Goal: Information Seeking & Learning: Learn about a topic

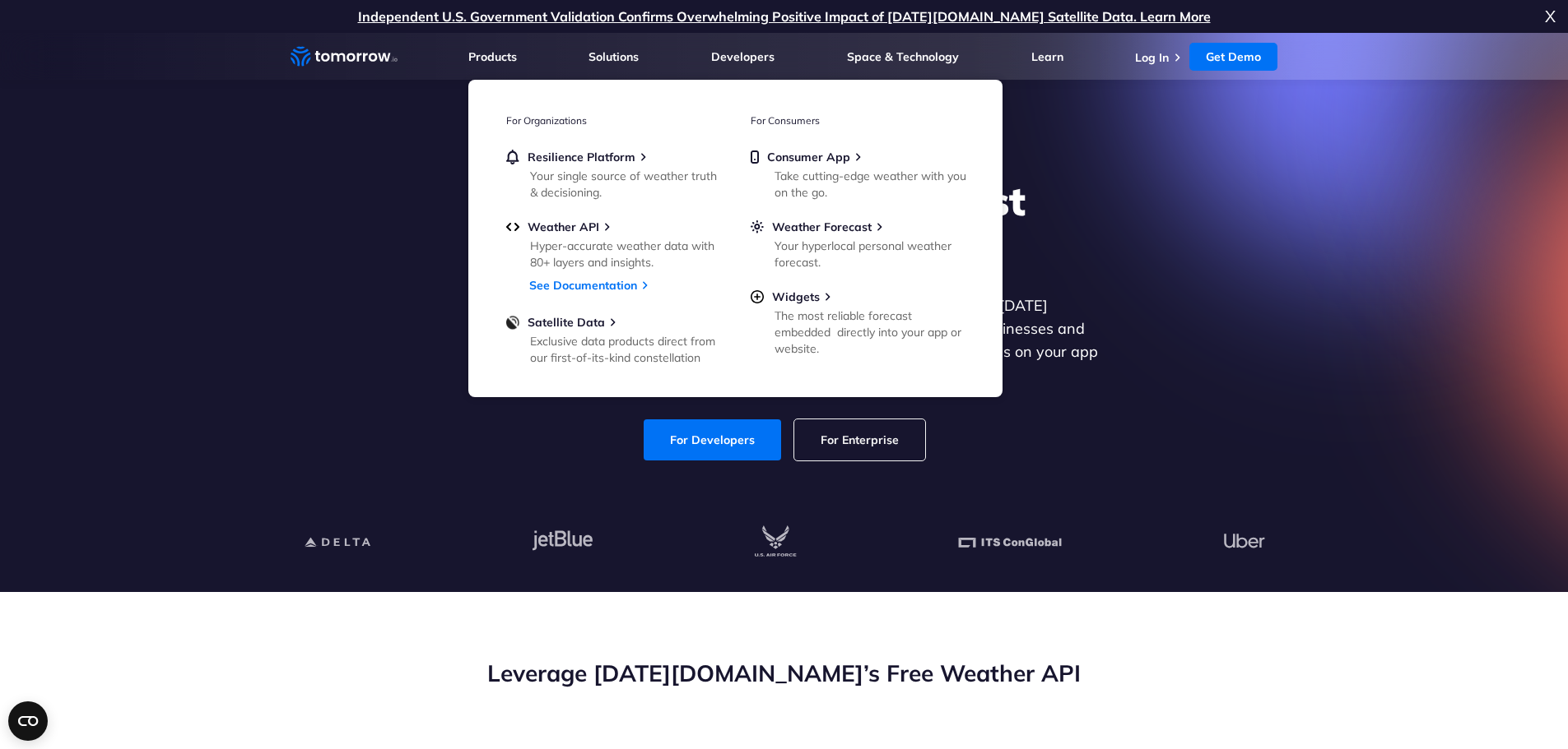
click at [860, 429] on link "For Enterprise" at bounding box center [860, 440] width 131 height 41
drag, startPoint x: 600, startPoint y: 287, endPoint x: 596, endPoint y: 295, distance: 8.9
click at [600, 287] on link "See Documentation" at bounding box center [583, 285] width 108 height 15
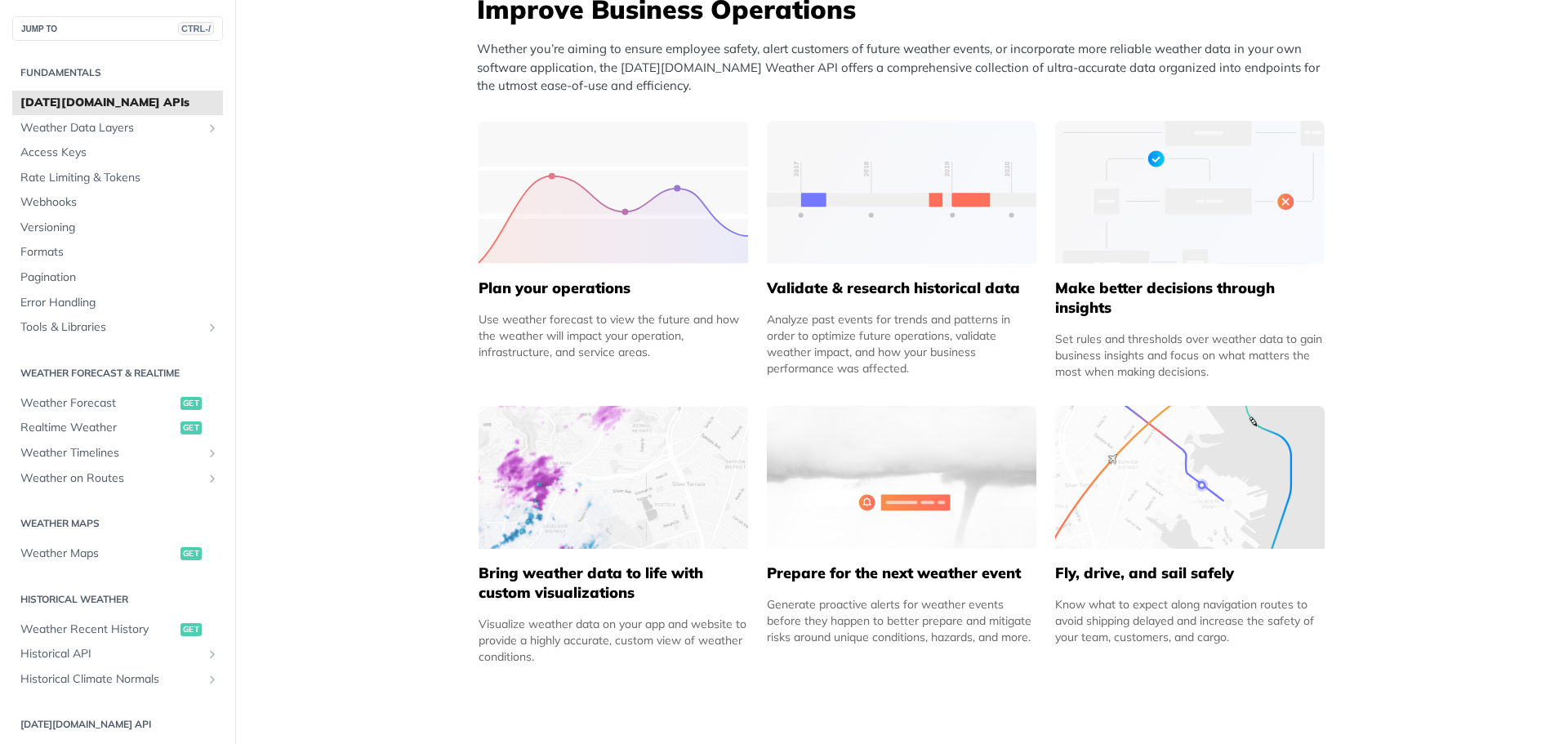
scroll to position [985, 0]
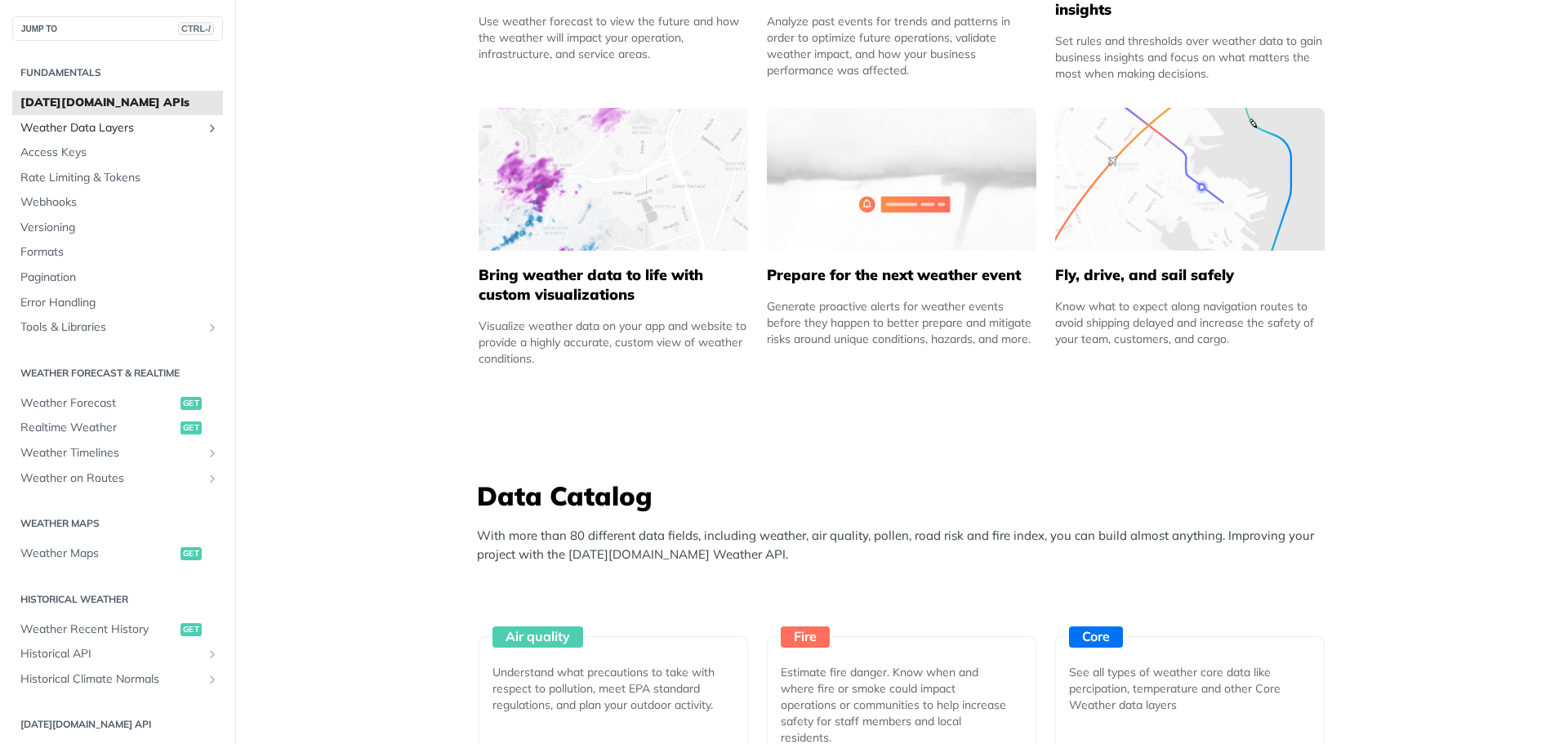
click at [88, 116] on link "Weather Data Layers" at bounding box center [117, 127] width 211 height 24
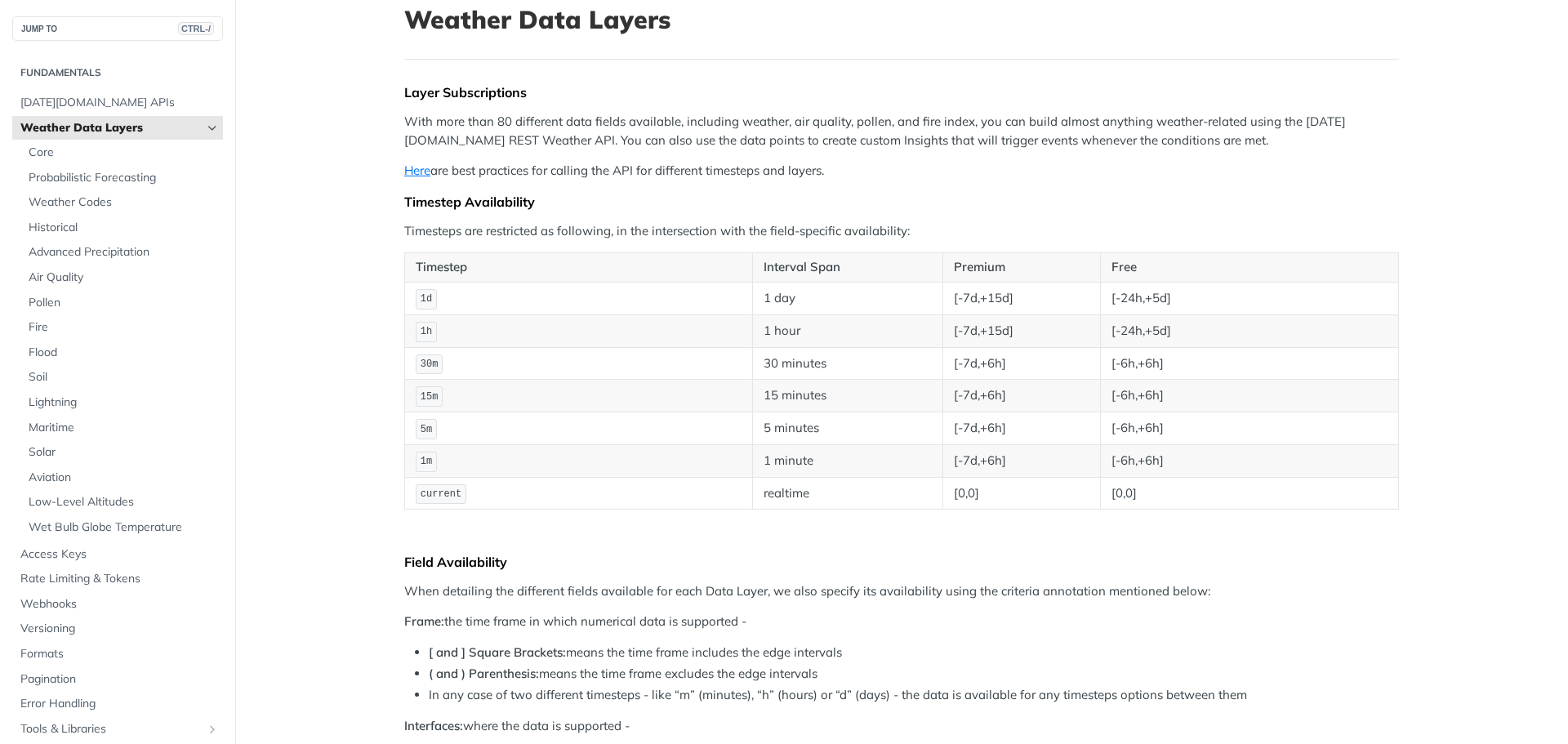
scroll to position [90, 0]
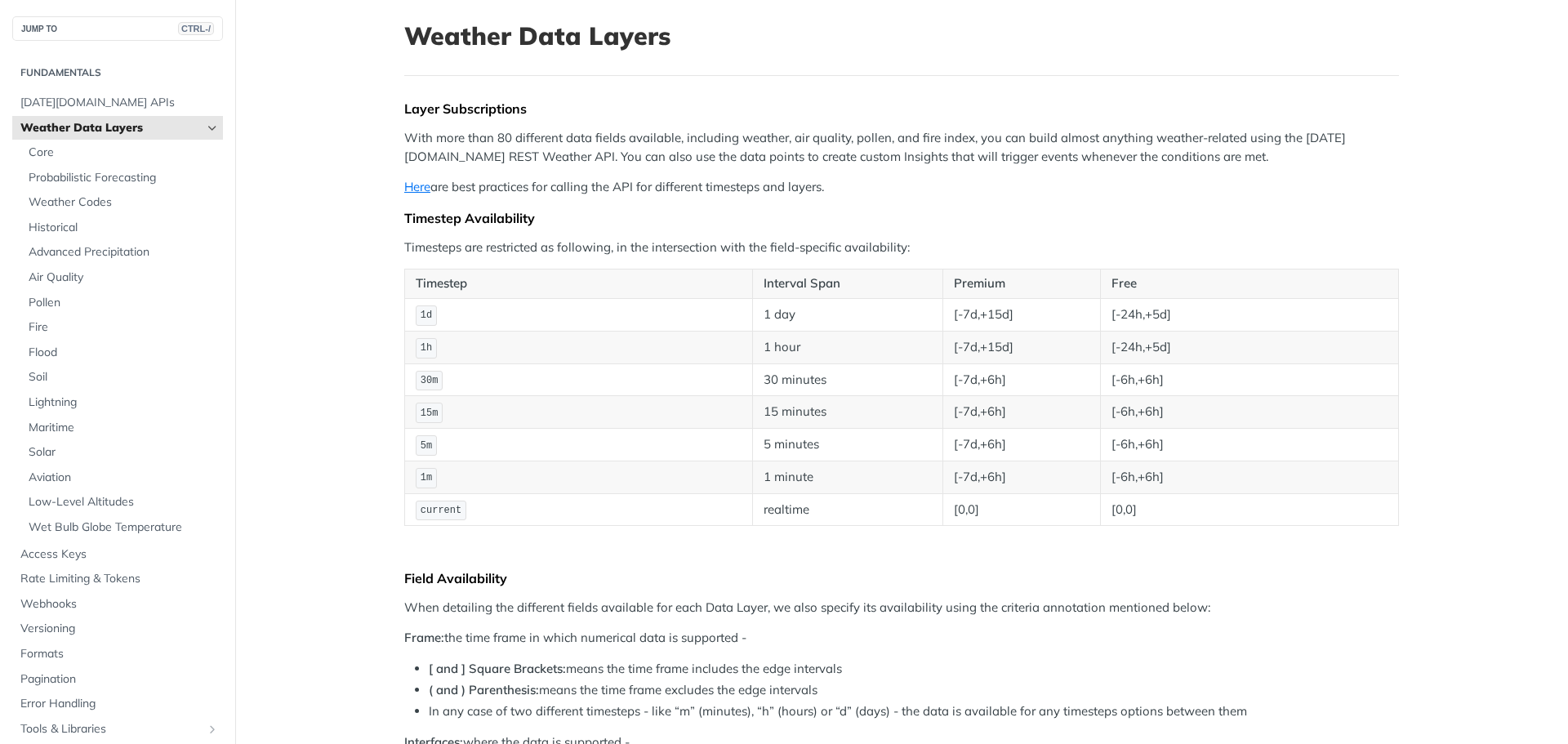
drag, startPoint x: 788, startPoint y: 363, endPoint x: 775, endPoint y: 326, distance: 39.2
click at [96, 147] on span "Core" at bounding box center [123, 152] width 190 height 17
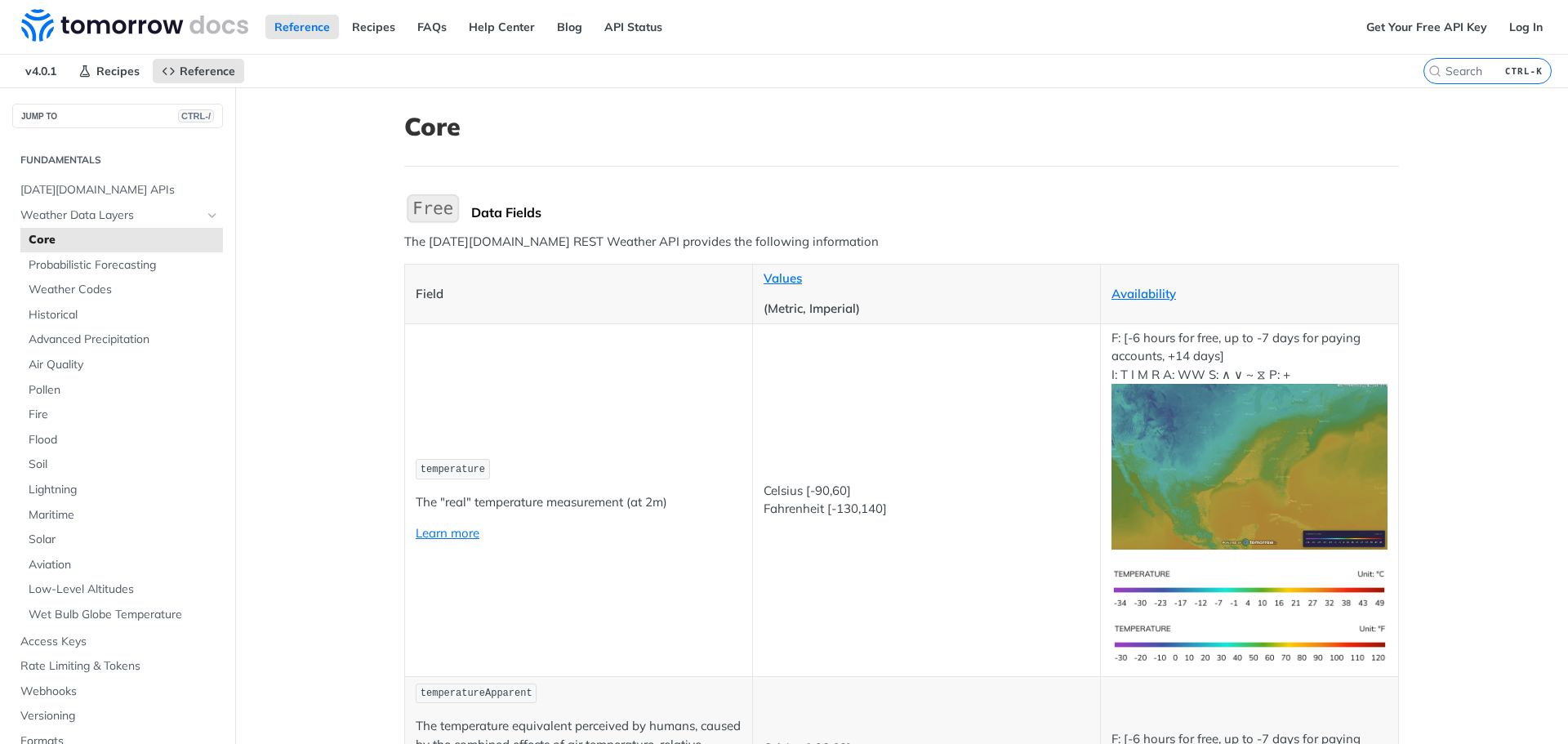
drag, startPoint x: 945, startPoint y: 98, endPoint x: 971, endPoint y: 33, distance: 70.0
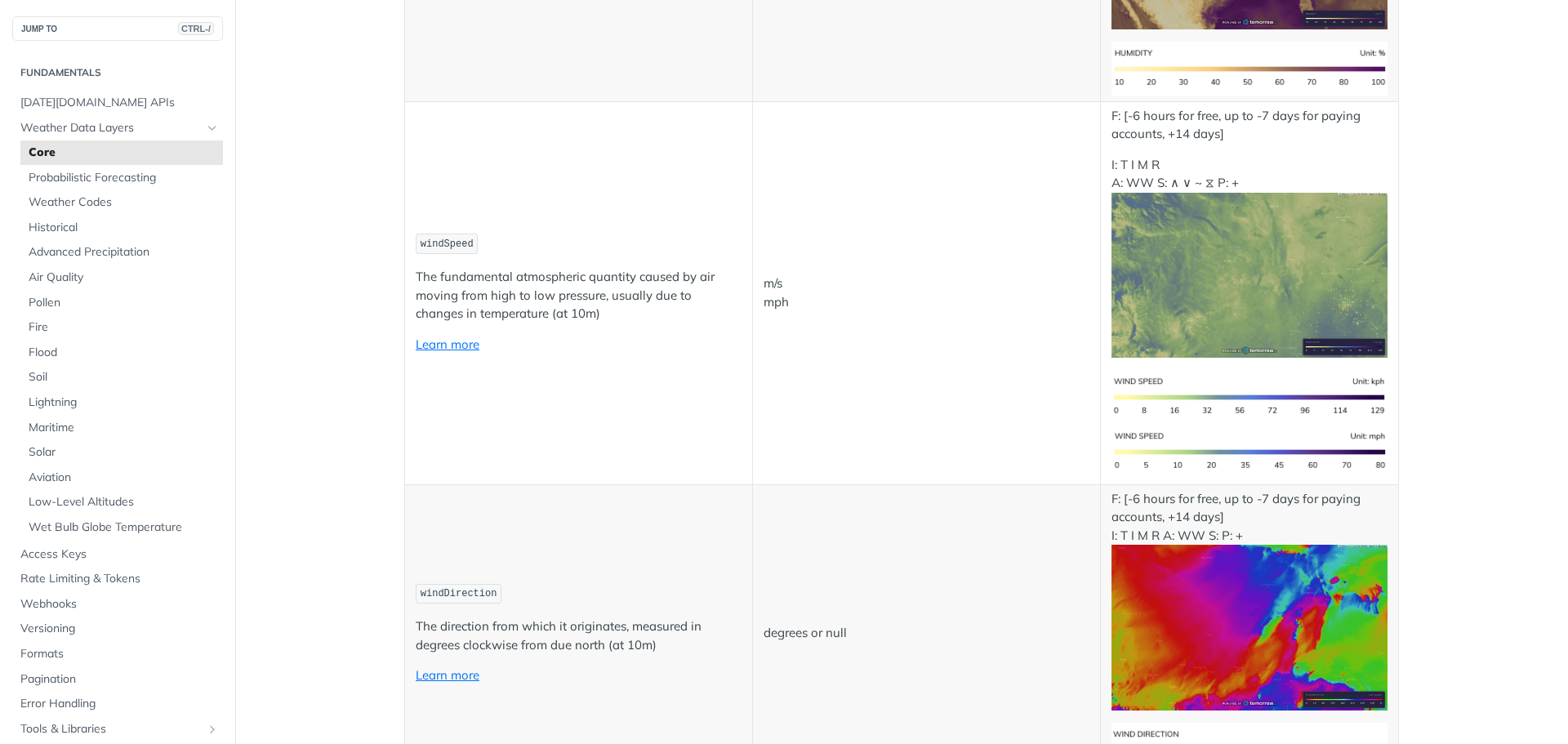
scroll to position [1798, 0]
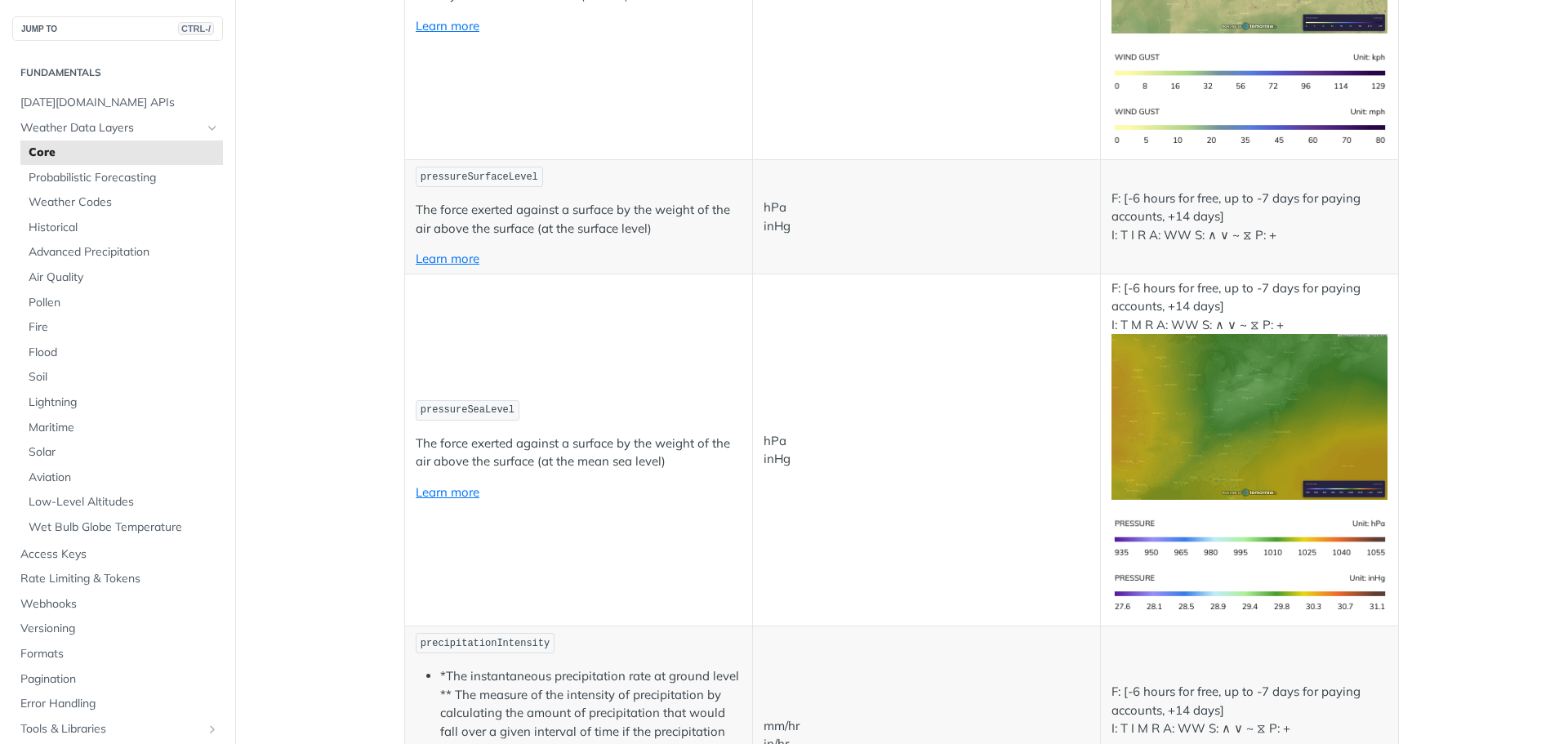
drag, startPoint x: 809, startPoint y: 321, endPoint x: 811, endPoint y: 330, distance: 9.2
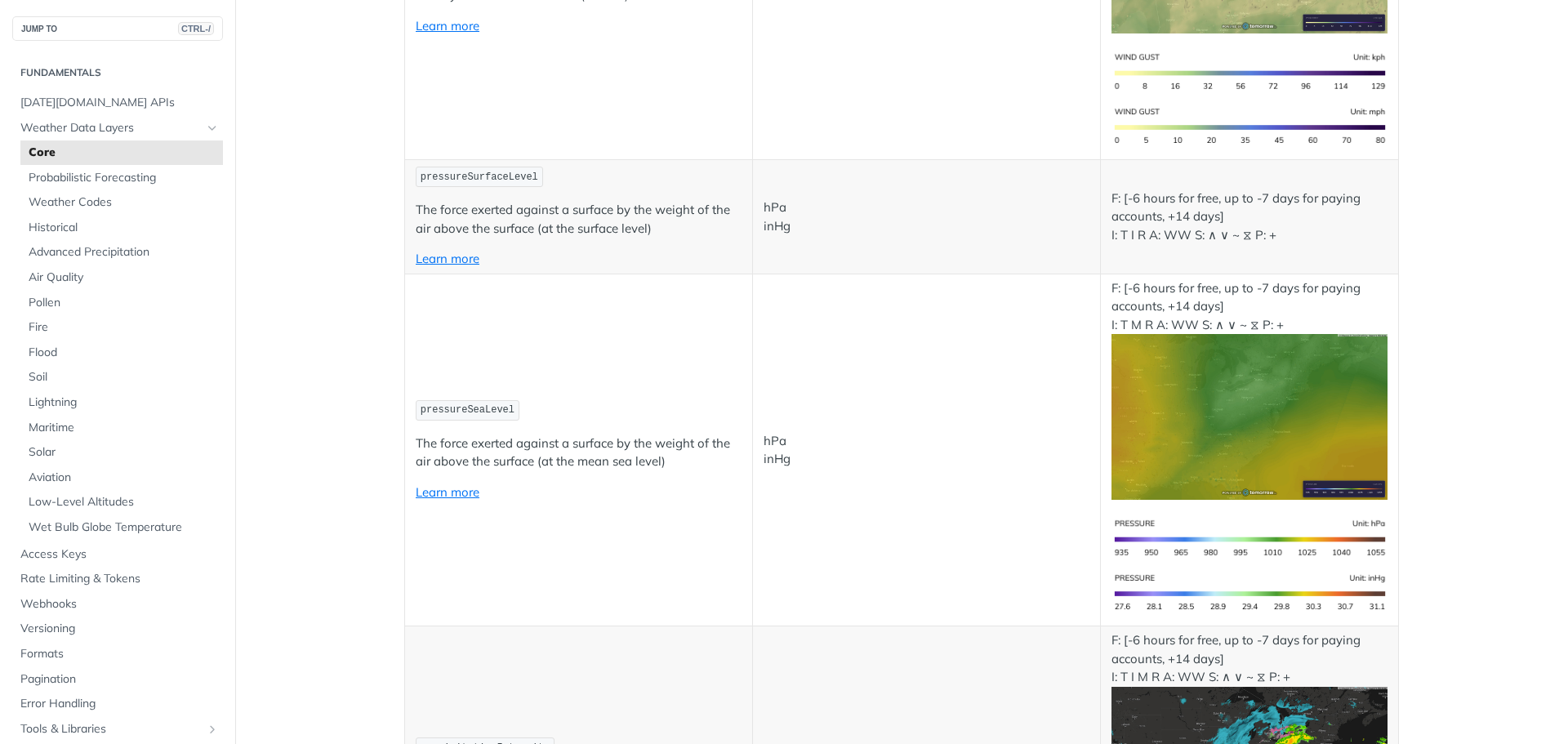
scroll to position [2412, 0]
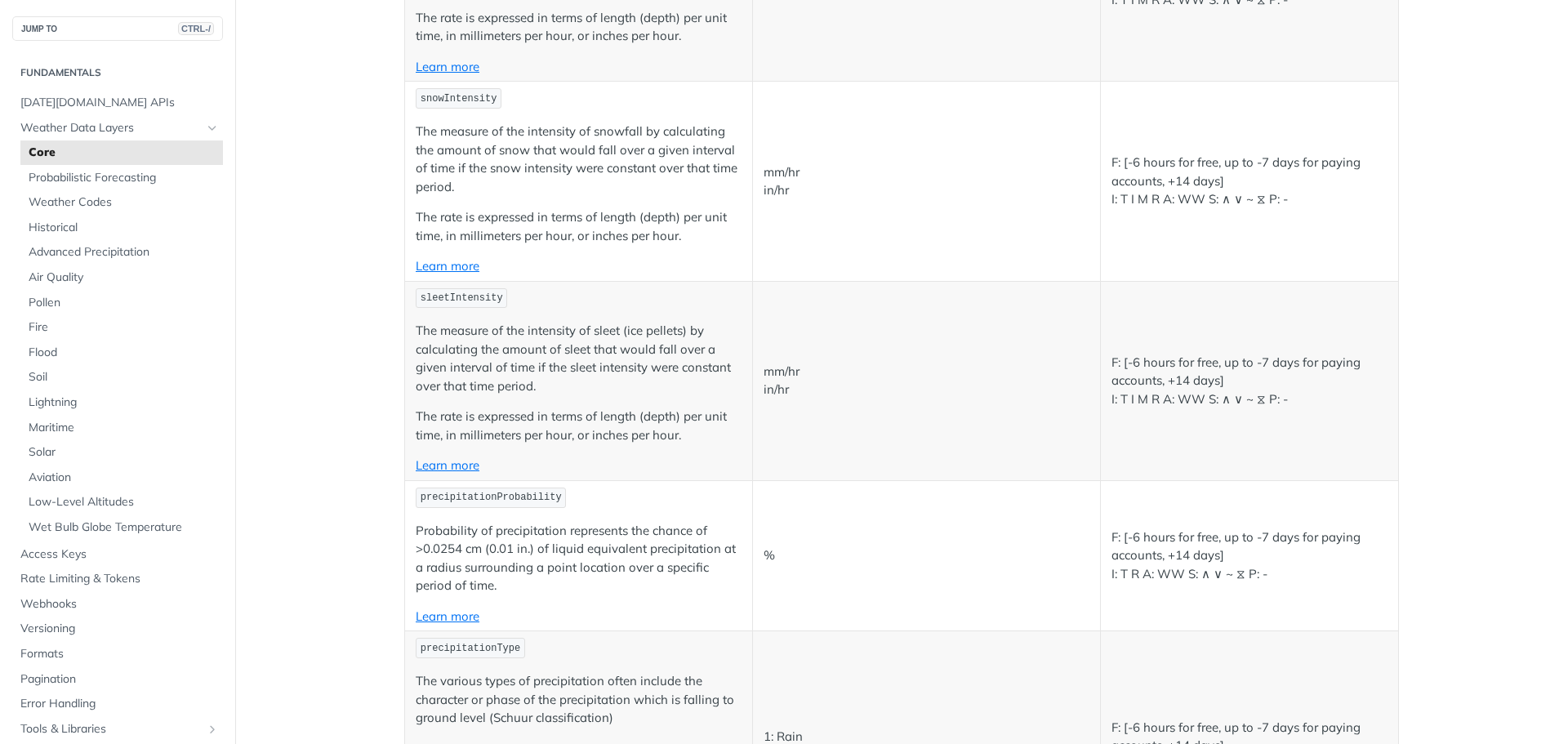
drag, startPoint x: 851, startPoint y: 209, endPoint x: 860, endPoint y: 262, distance: 53.8
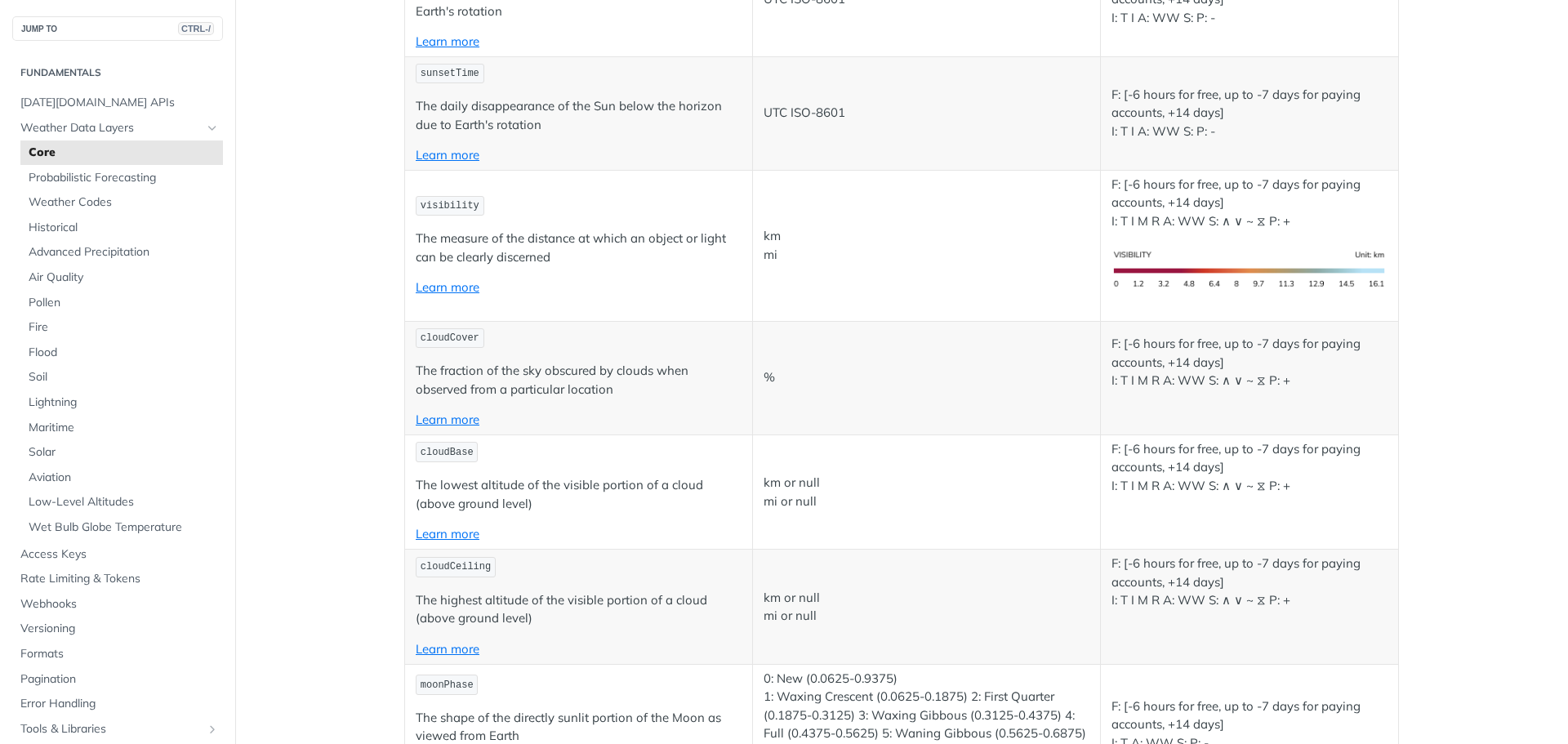
scroll to position [6312, 0]
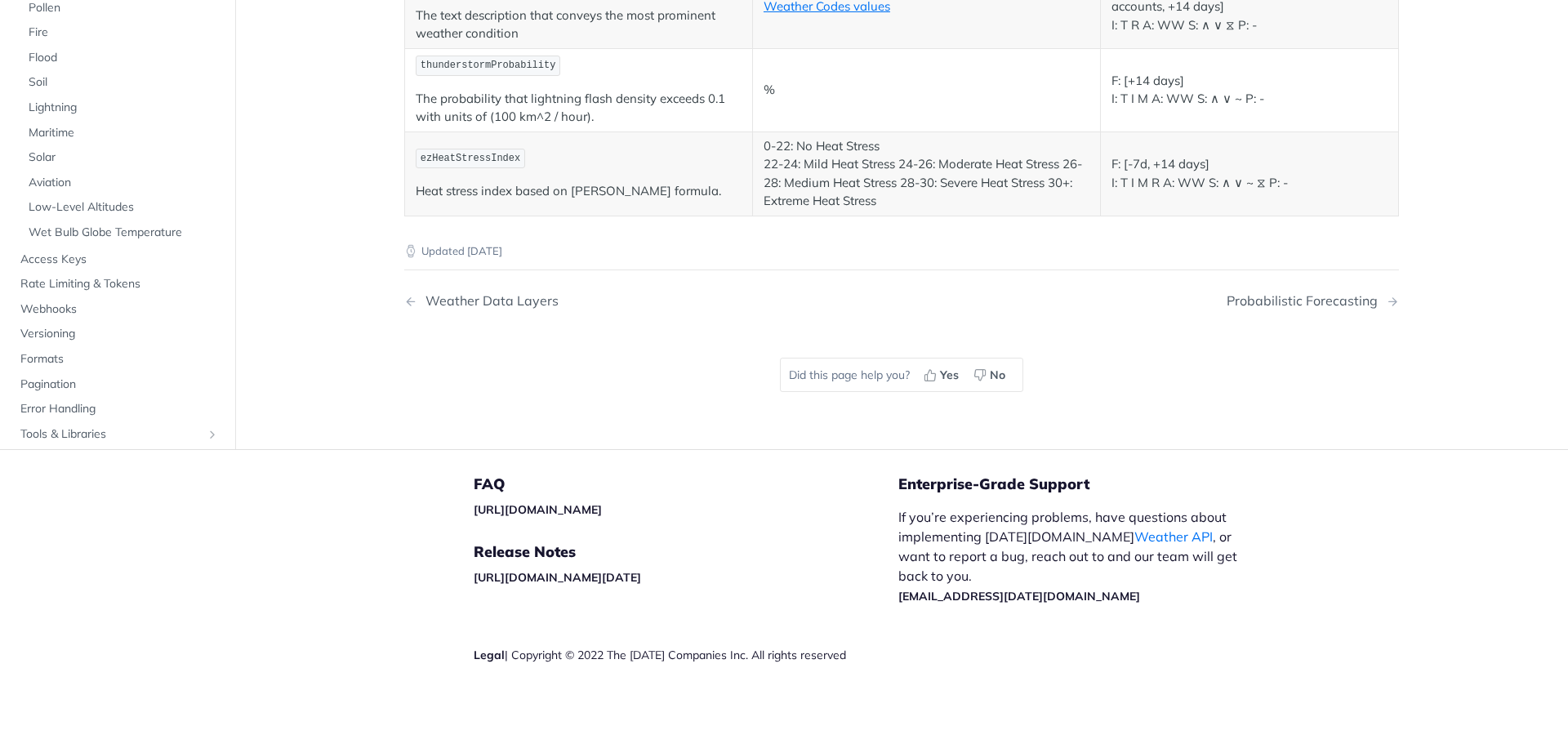
drag, startPoint x: 1072, startPoint y: 250, endPoint x: 1072, endPoint y: 471, distance: 221.0
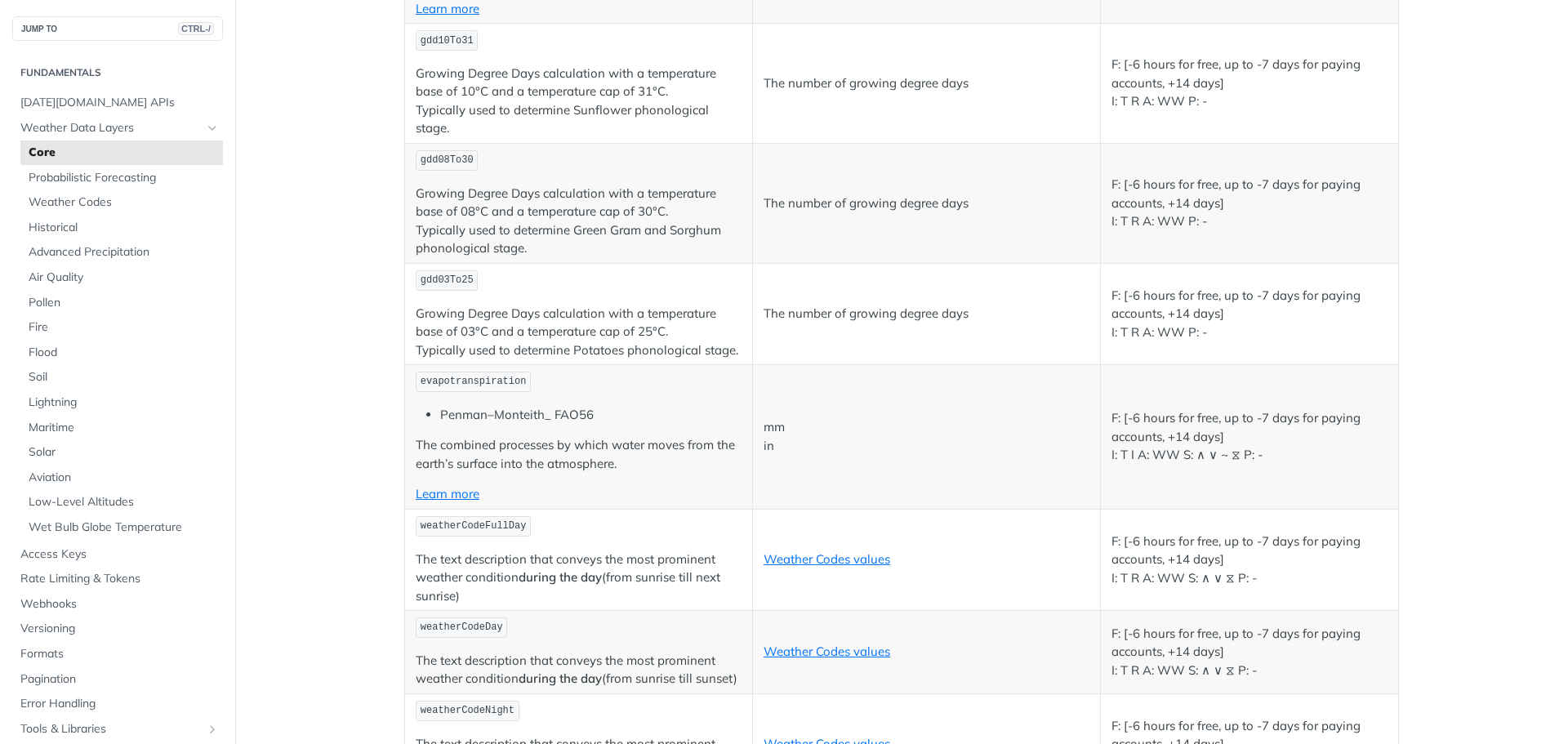
drag, startPoint x: 1072, startPoint y: 471, endPoint x: 1078, endPoint y: 348, distance: 123.1
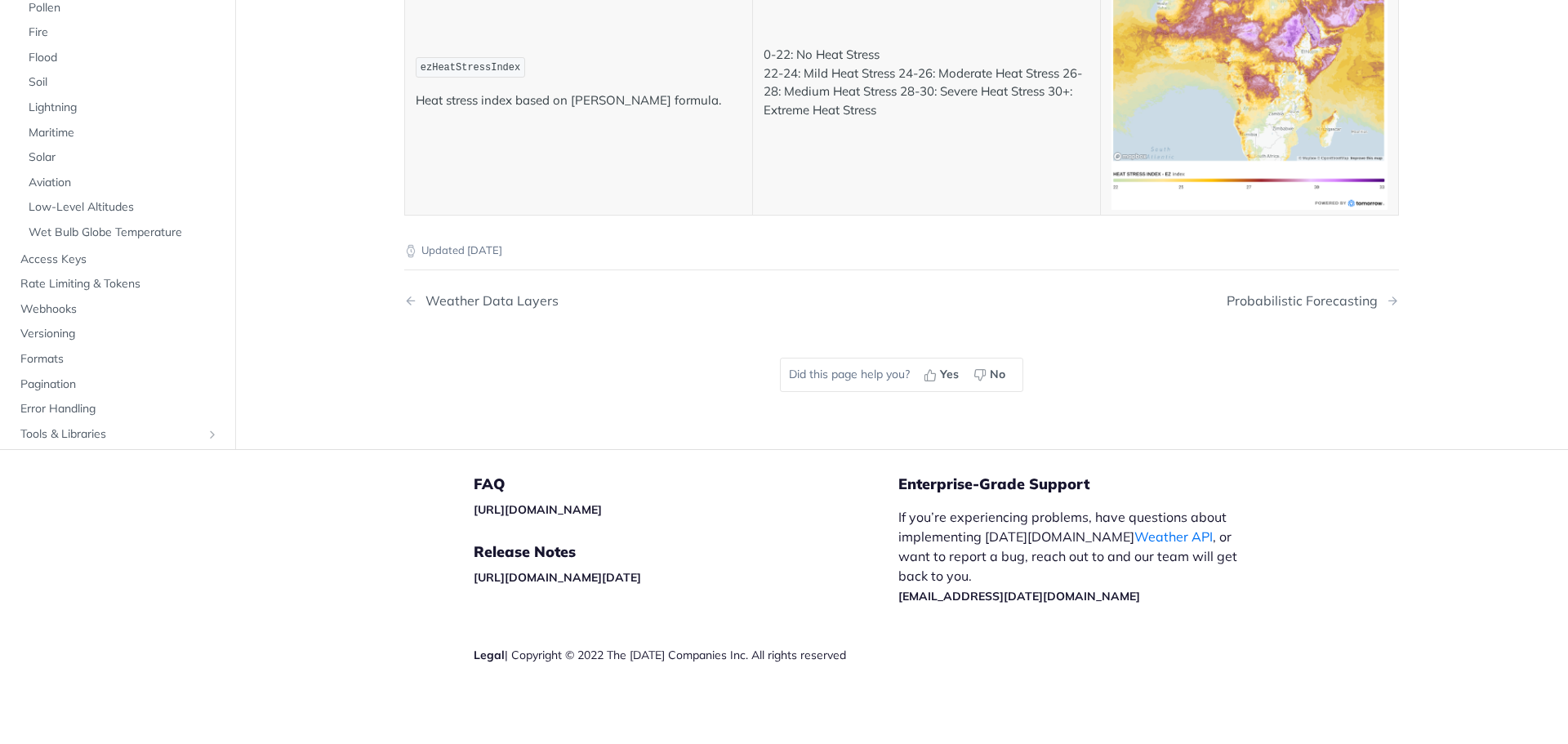
drag, startPoint x: 1121, startPoint y: 138, endPoint x: 1098, endPoint y: 464, distance: 326.8
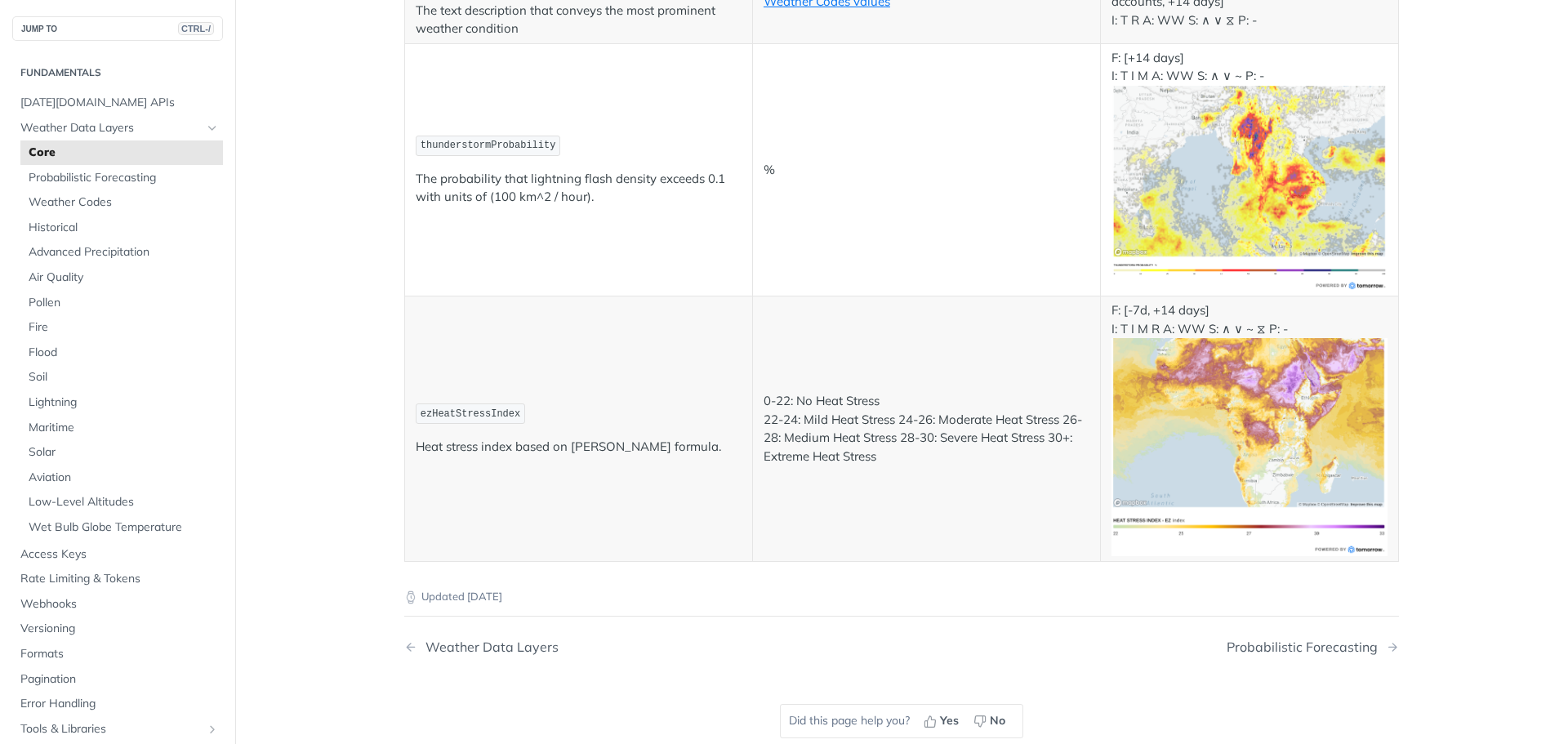
drag, startPoint x: 1098, startPoint y: 464, endPoint x: 1093, endPoint y: 372, distance: 92.1
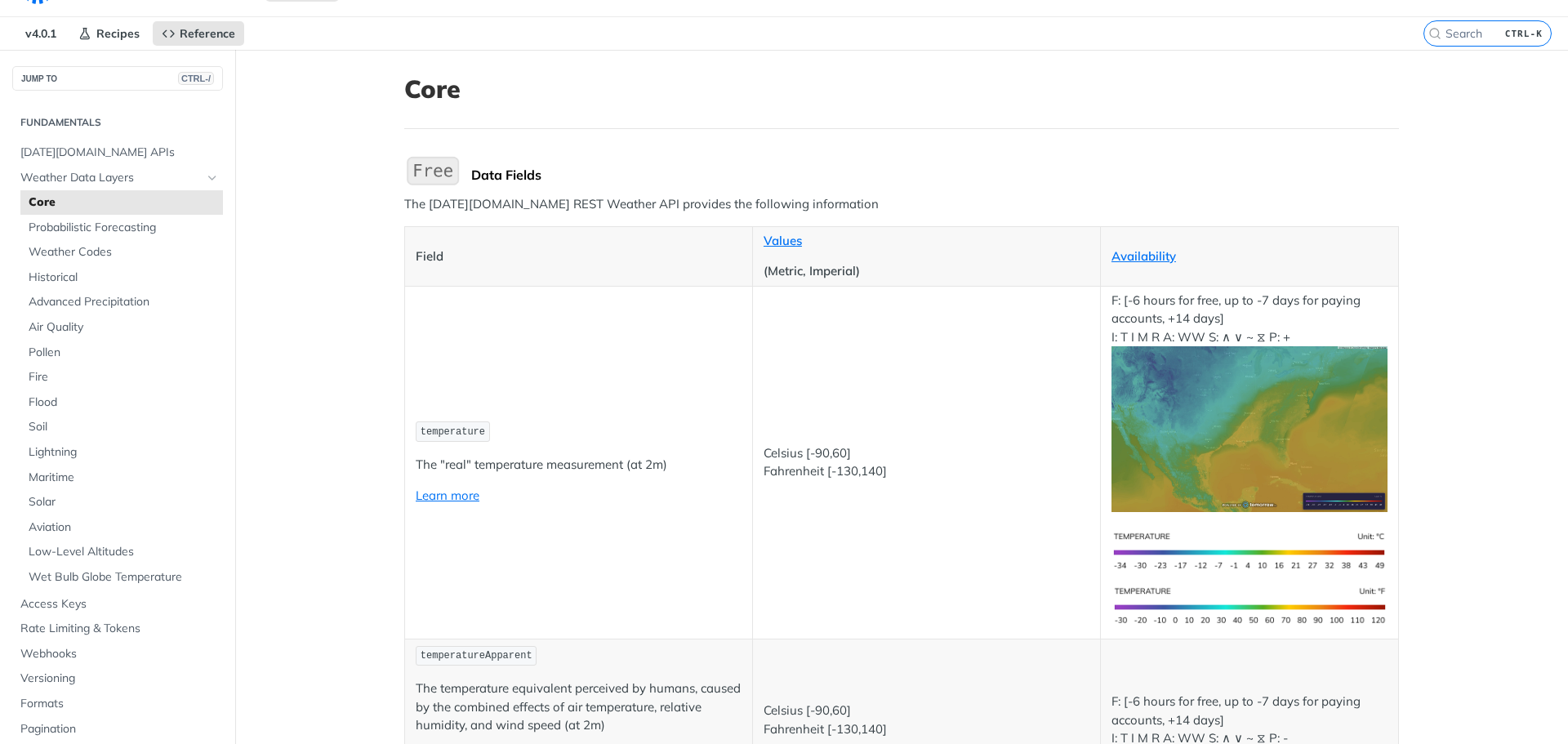
scroll to position [0, 0]
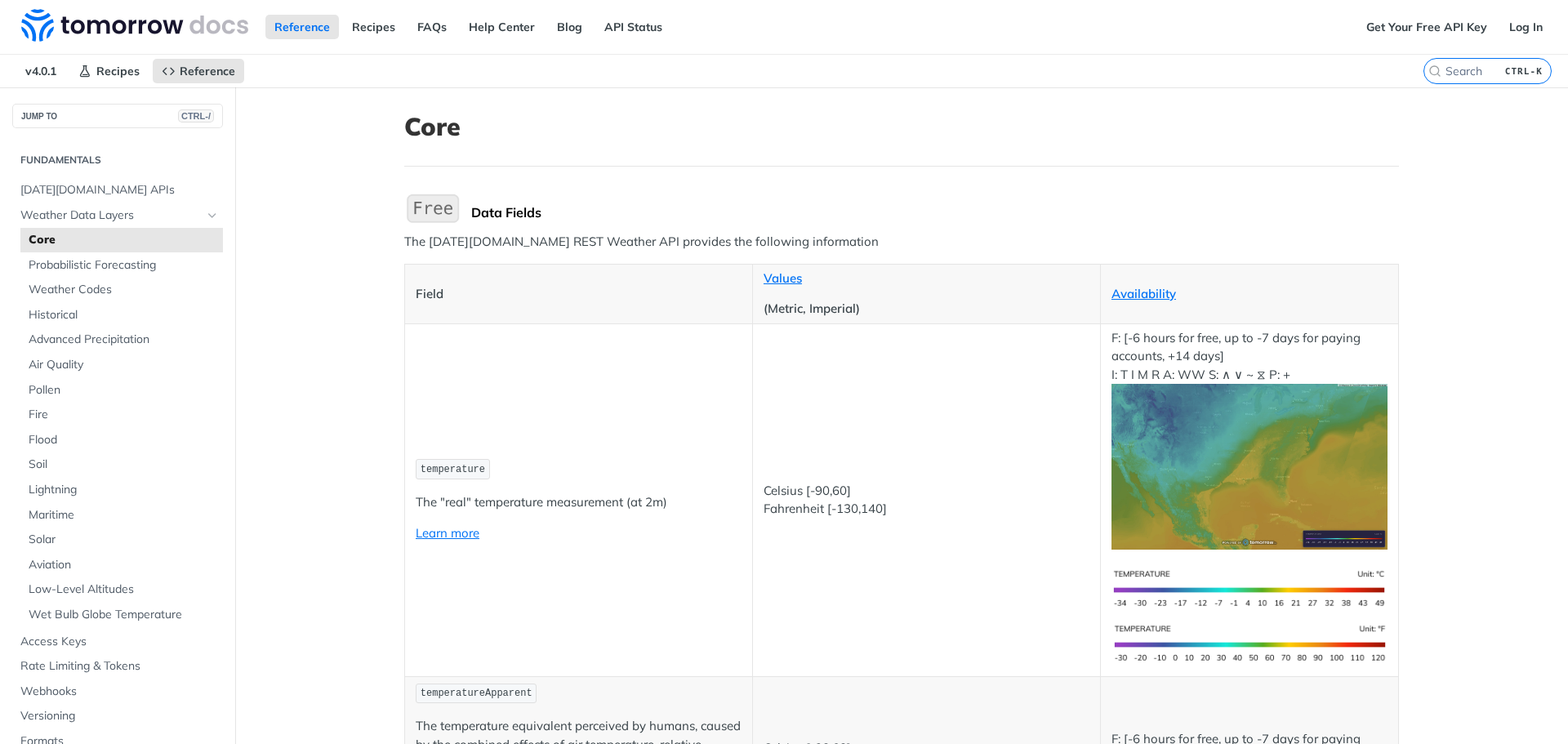
drag, startPoint x: 1091, startPoint y: 474, endPoint x: 1052, endPoint y: 251, distance: 226.4
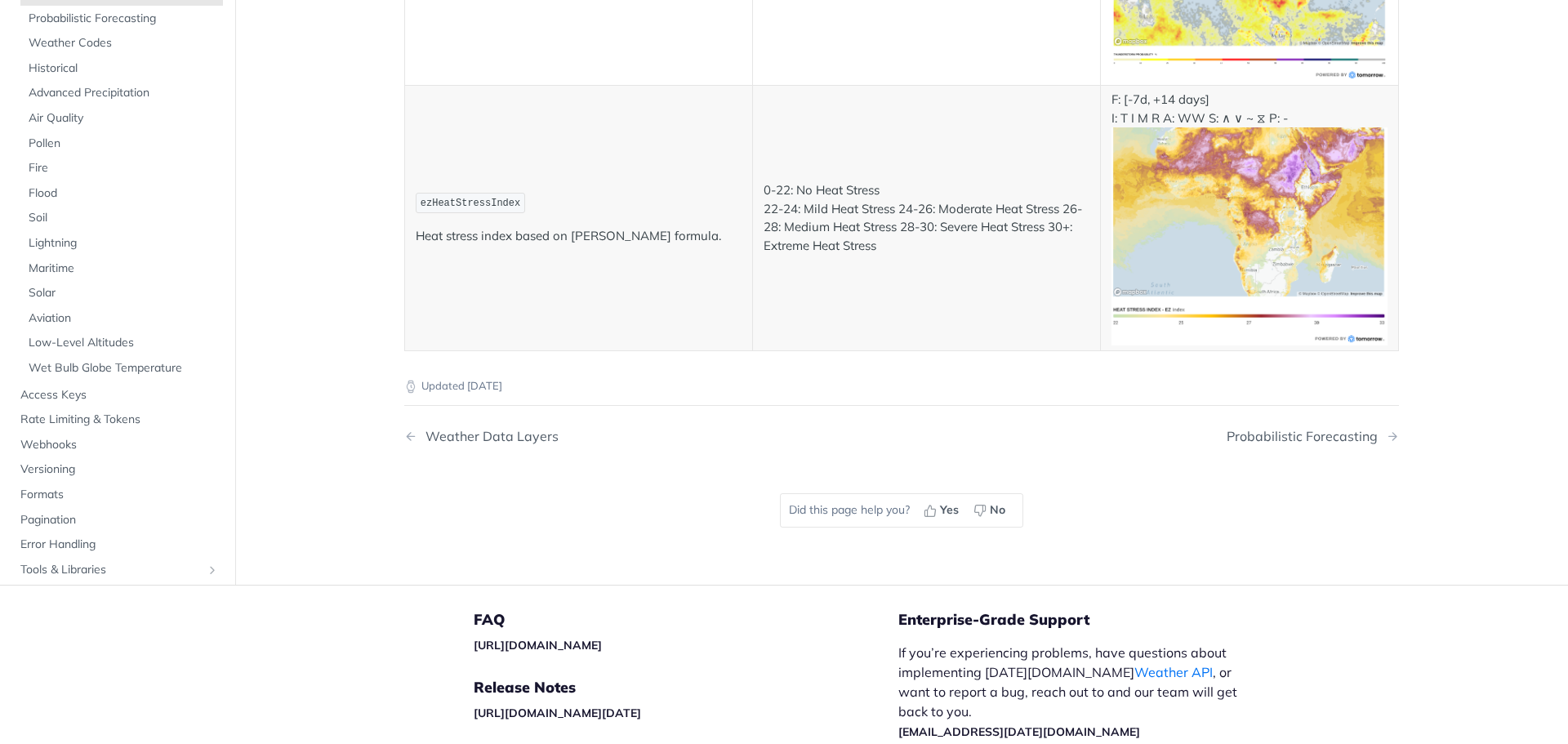
scroll to position [9025, 0]
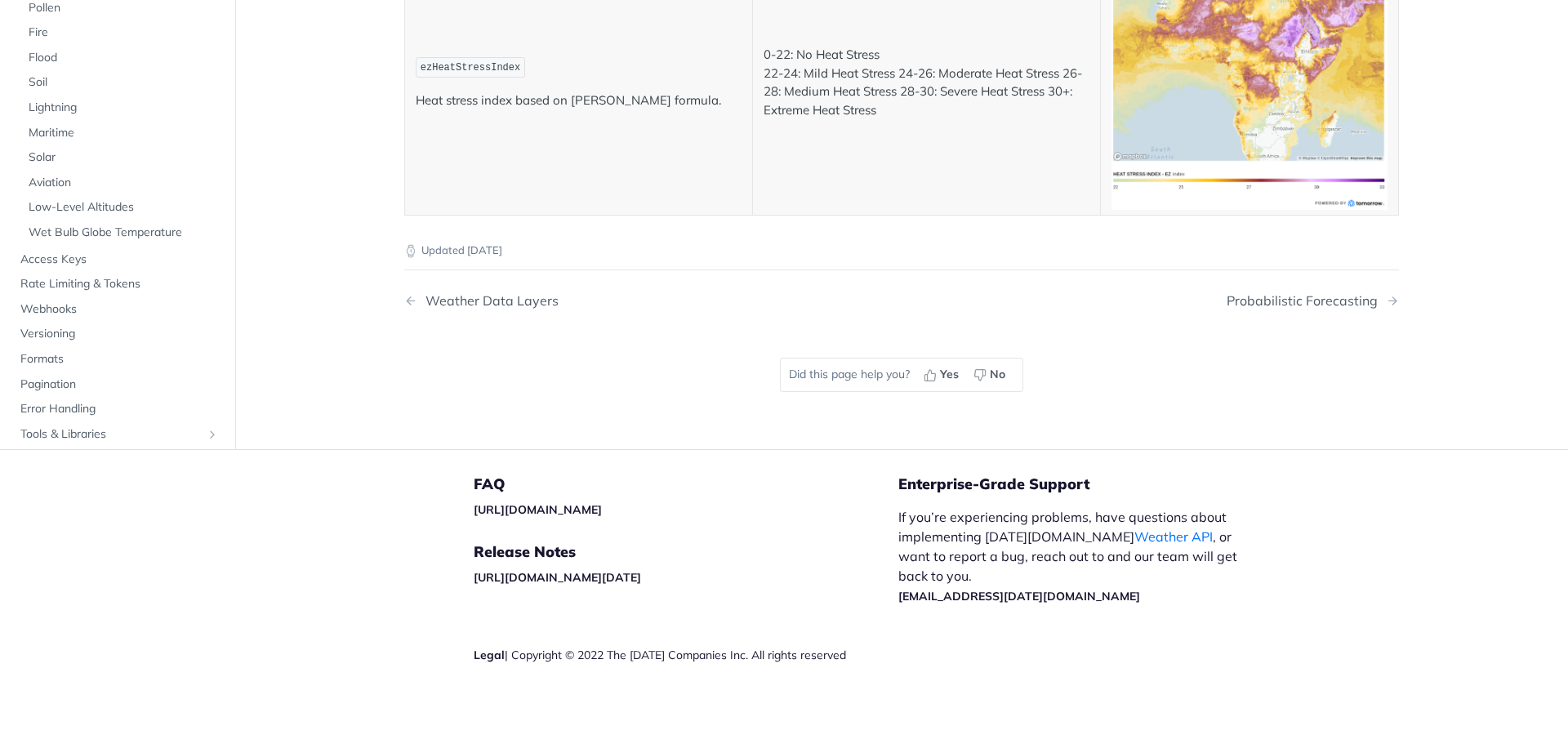
drag, startPoint x: 1098, startPoint y: 150, endPoint x: 1092, endPoint y: 433, distance: 283.1
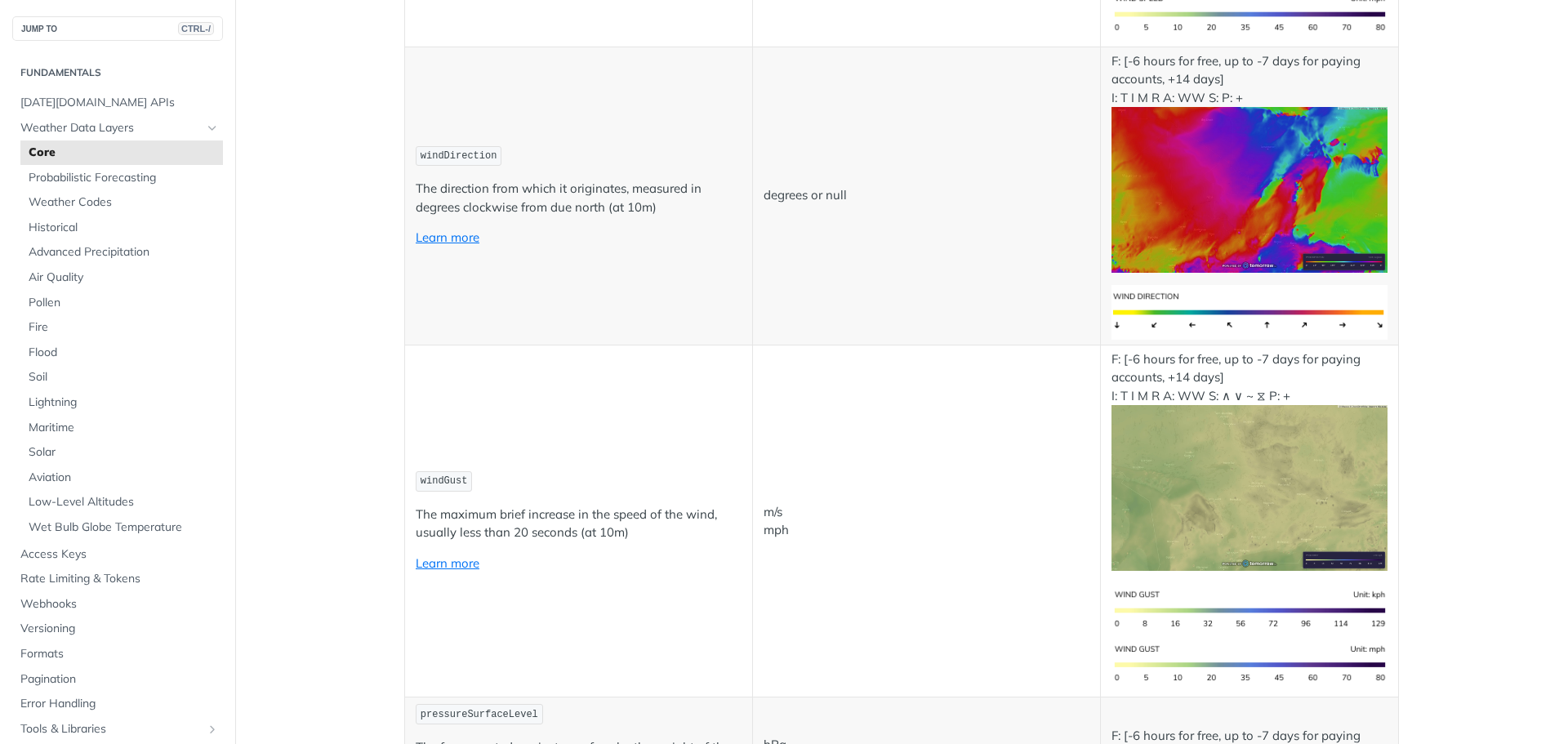
scroll to position [0, 0]
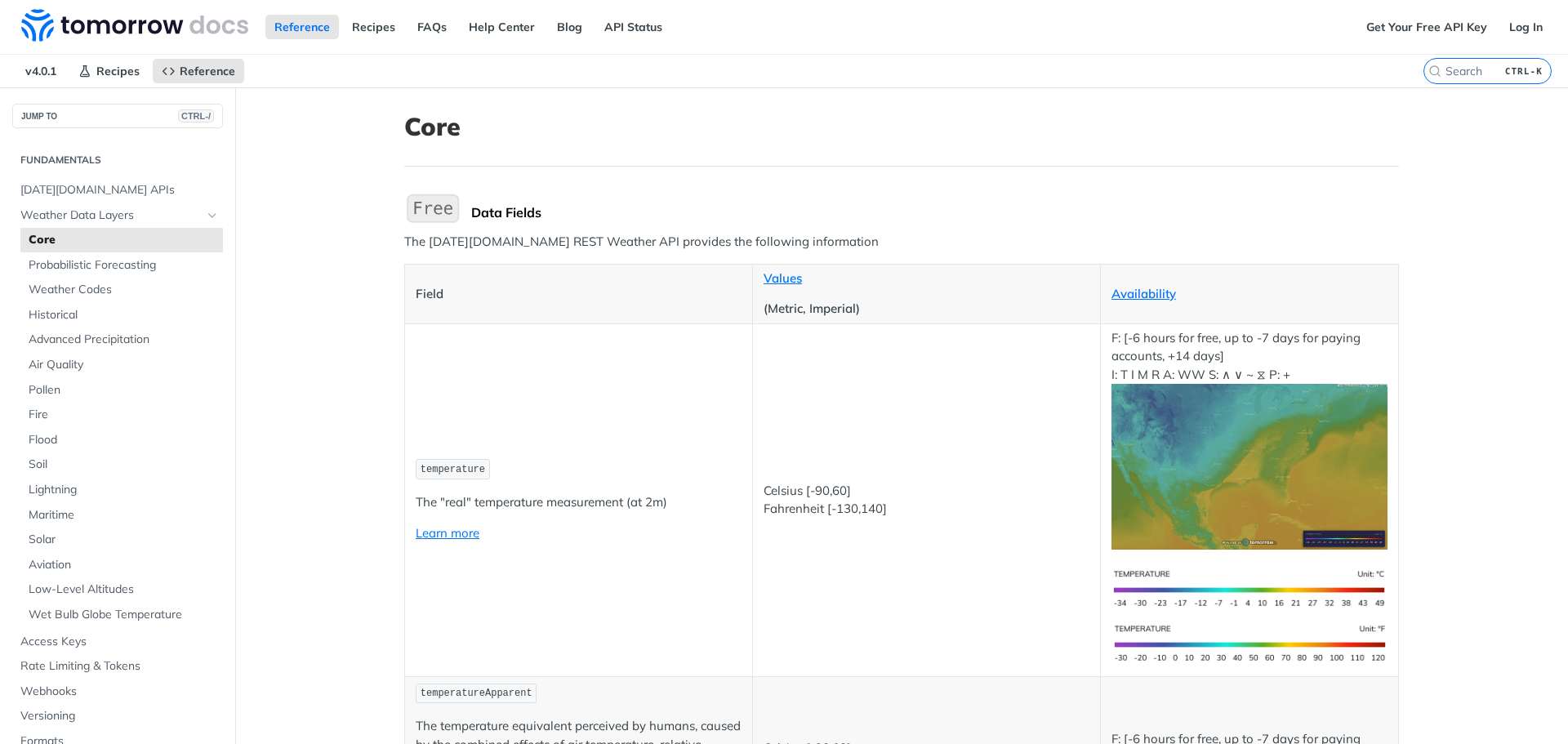
drag, startPoint x: 594, startPoint y: 563, endPoint x: 1089, endPoint y: 451, distance: 507.5
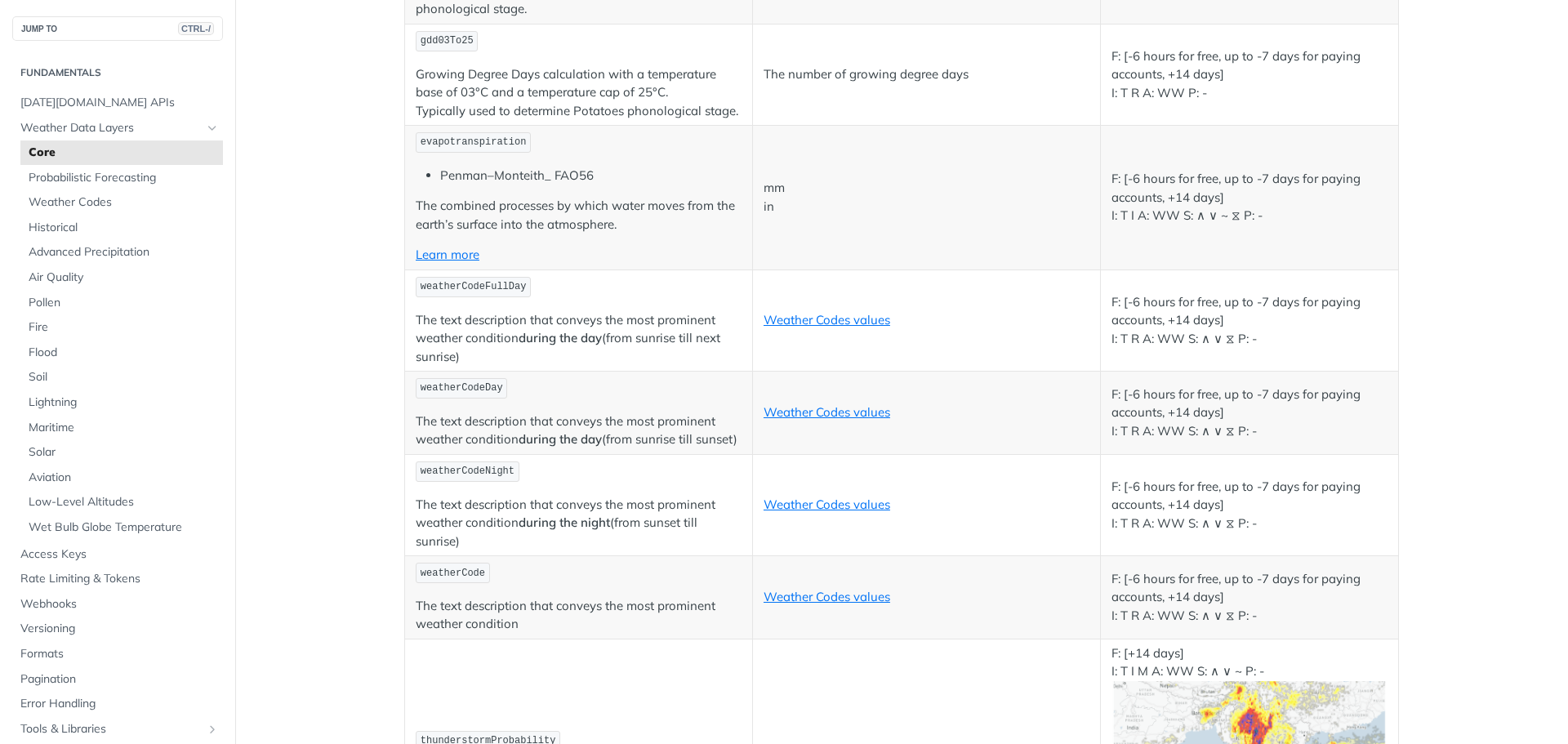
scroll to position [9025, 0]
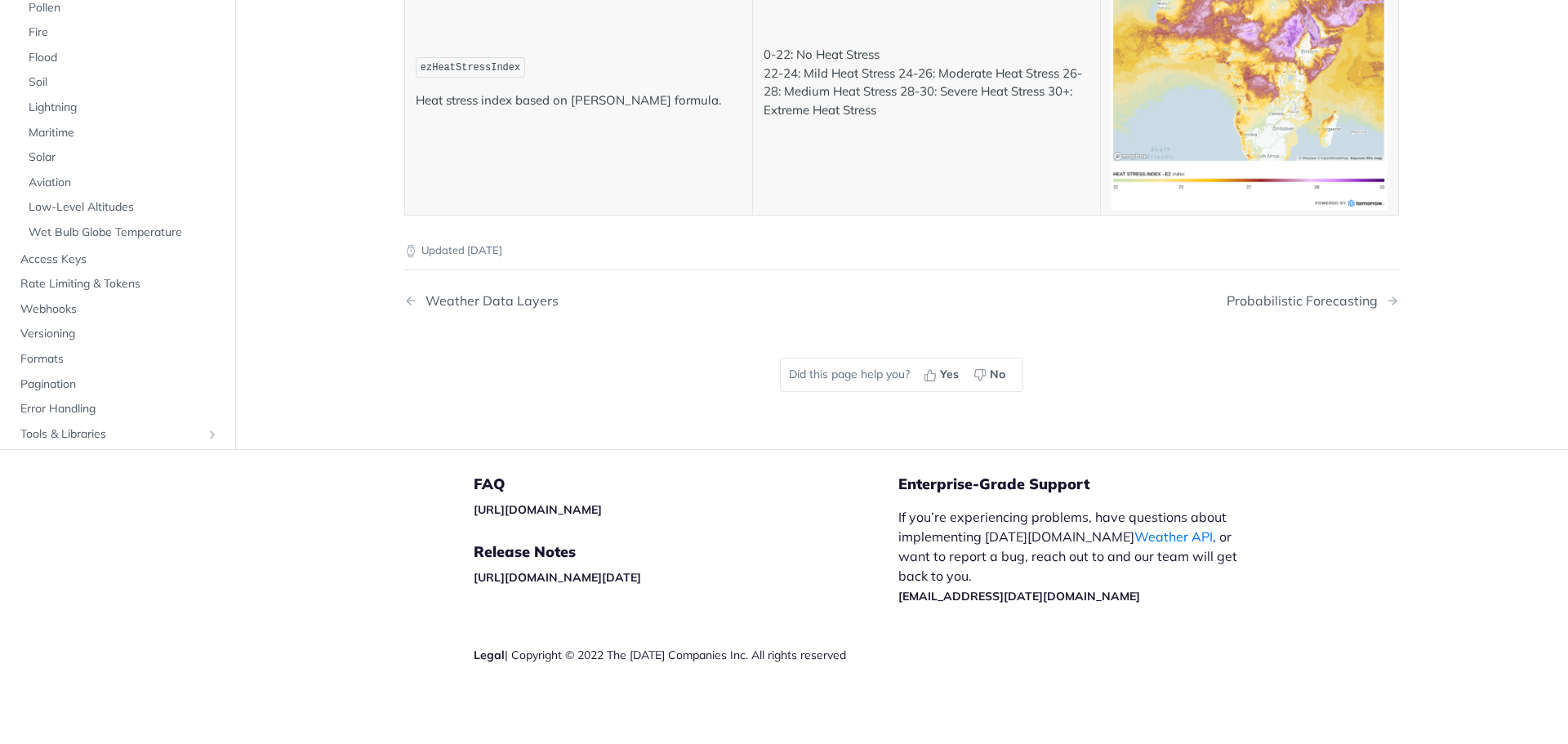
drag, startPoint x: 987, startPoint y: 177, endPoint x: 887, endPoint y: 783, distance: 614.2
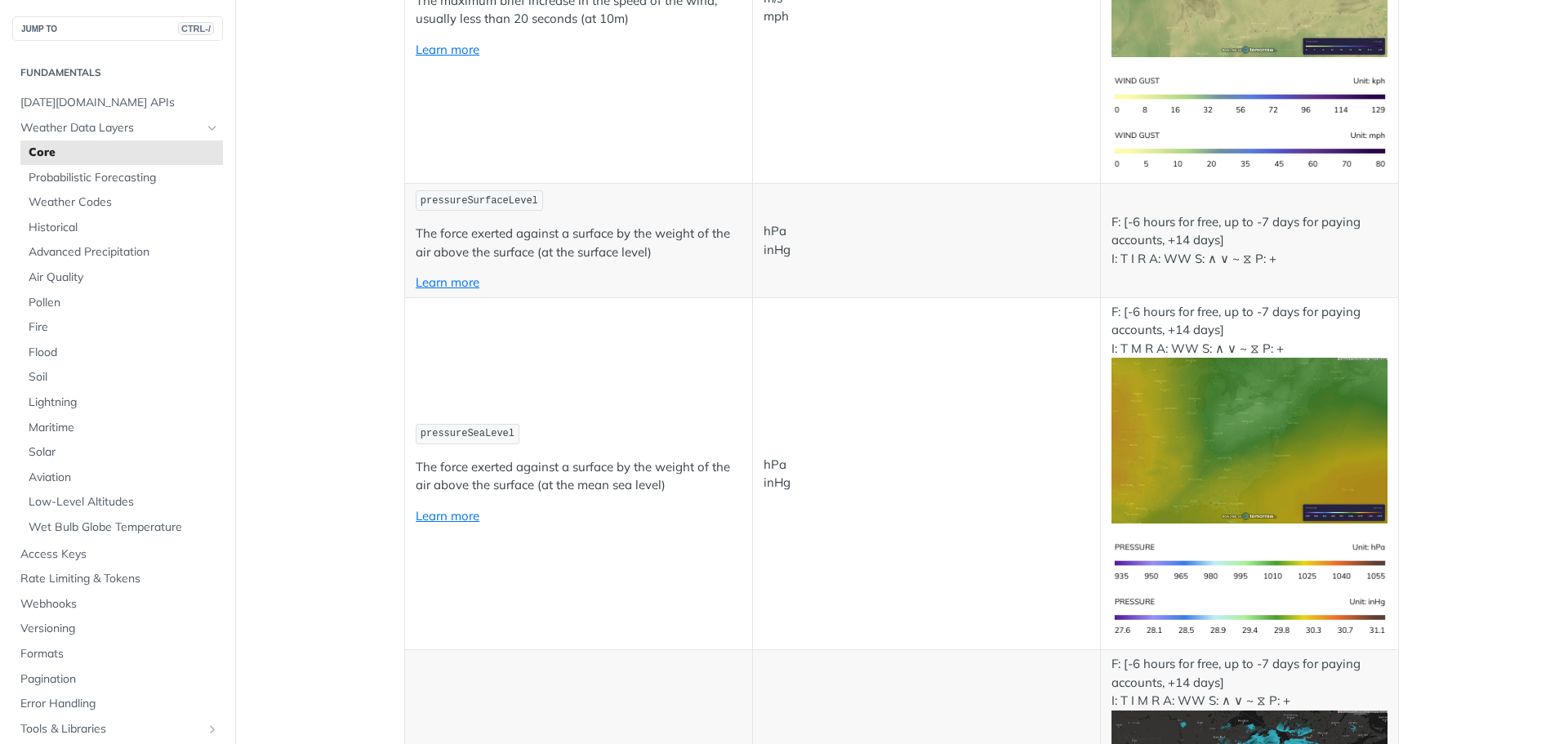
drag, startPoint x: 889, startPoint y: 415, endPoint x: 805, endPoint y: 92, distance: 333.7
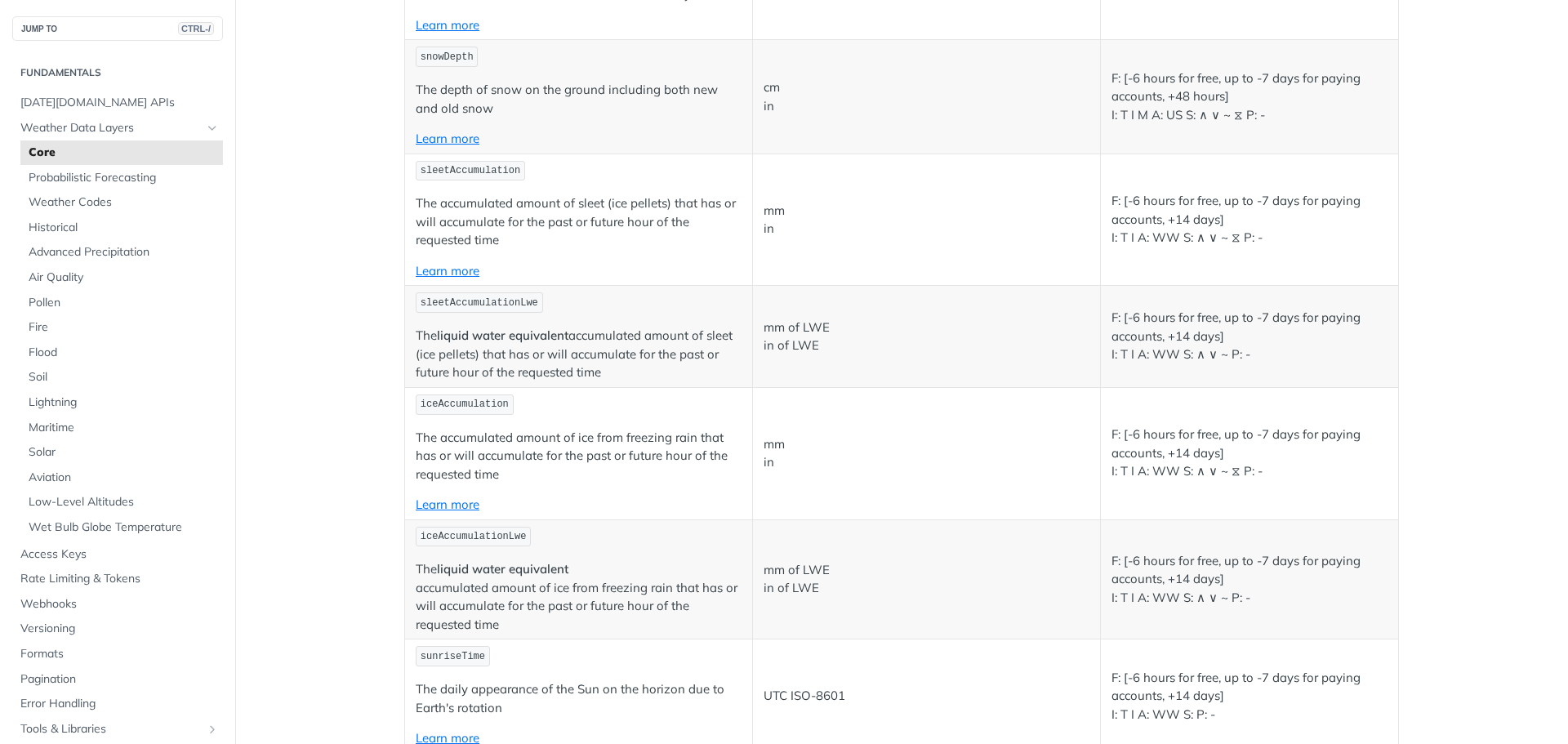
drag, startPoint x: 805, startPoint y: 92, endPoint x: 801, endPoint y: 342, distance: 250.0
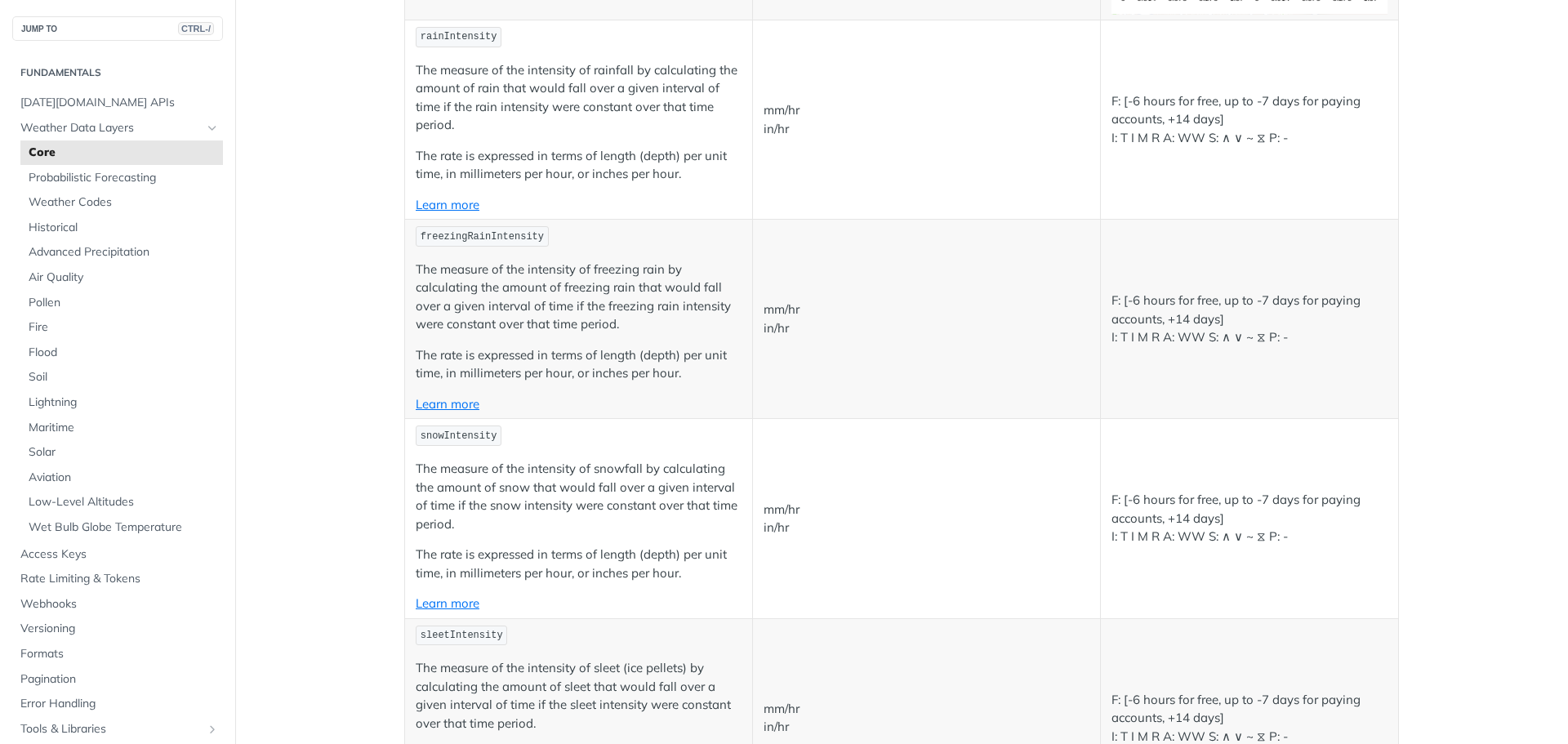
drag, startPoint x: 851, startPoint y: 468, endPoint x: 790, endPoint y: 158, distance: 315.9
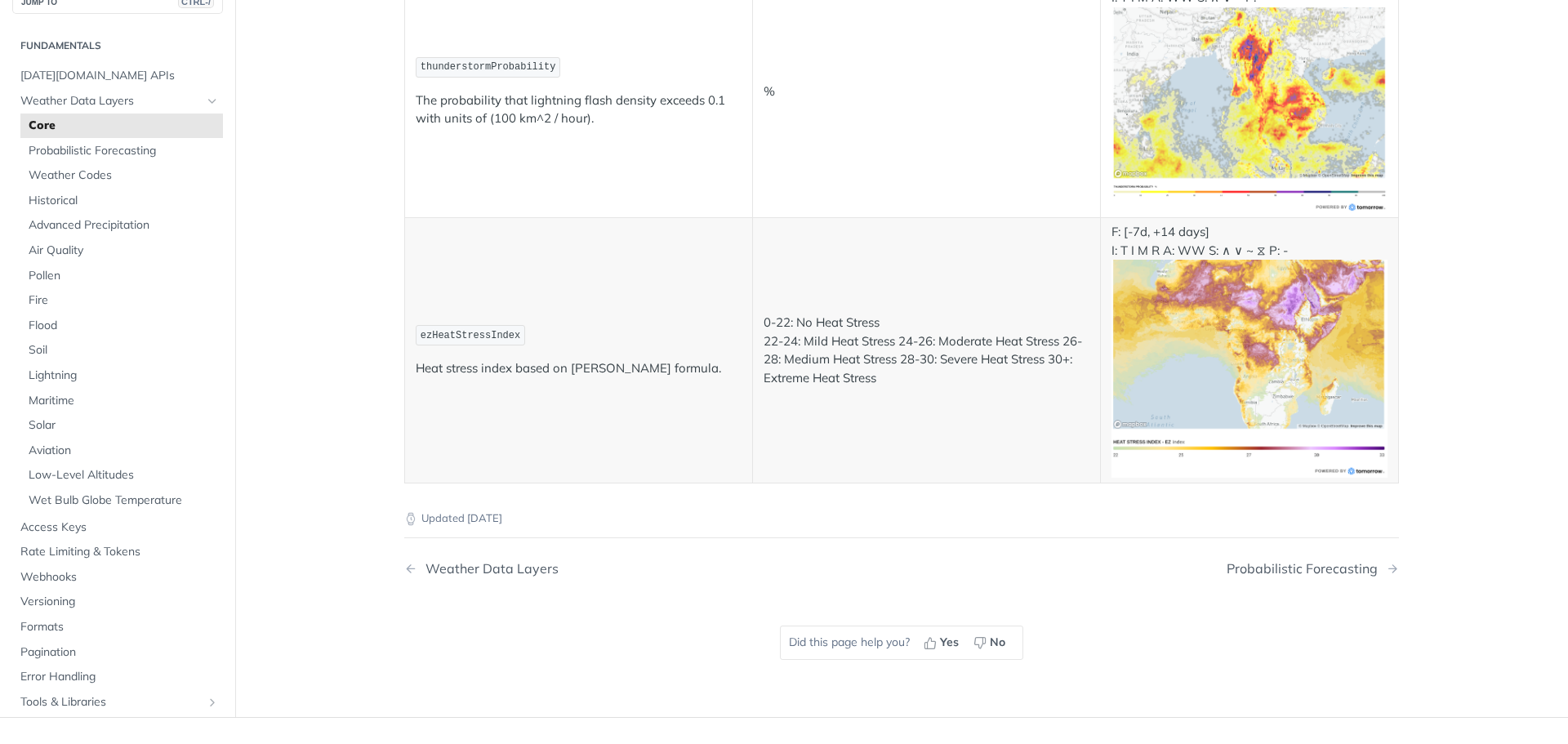
drag, startPoint x: 799, startPoint y: 85, endPoint x: 747, endPoint y: 440, distance: 358.8
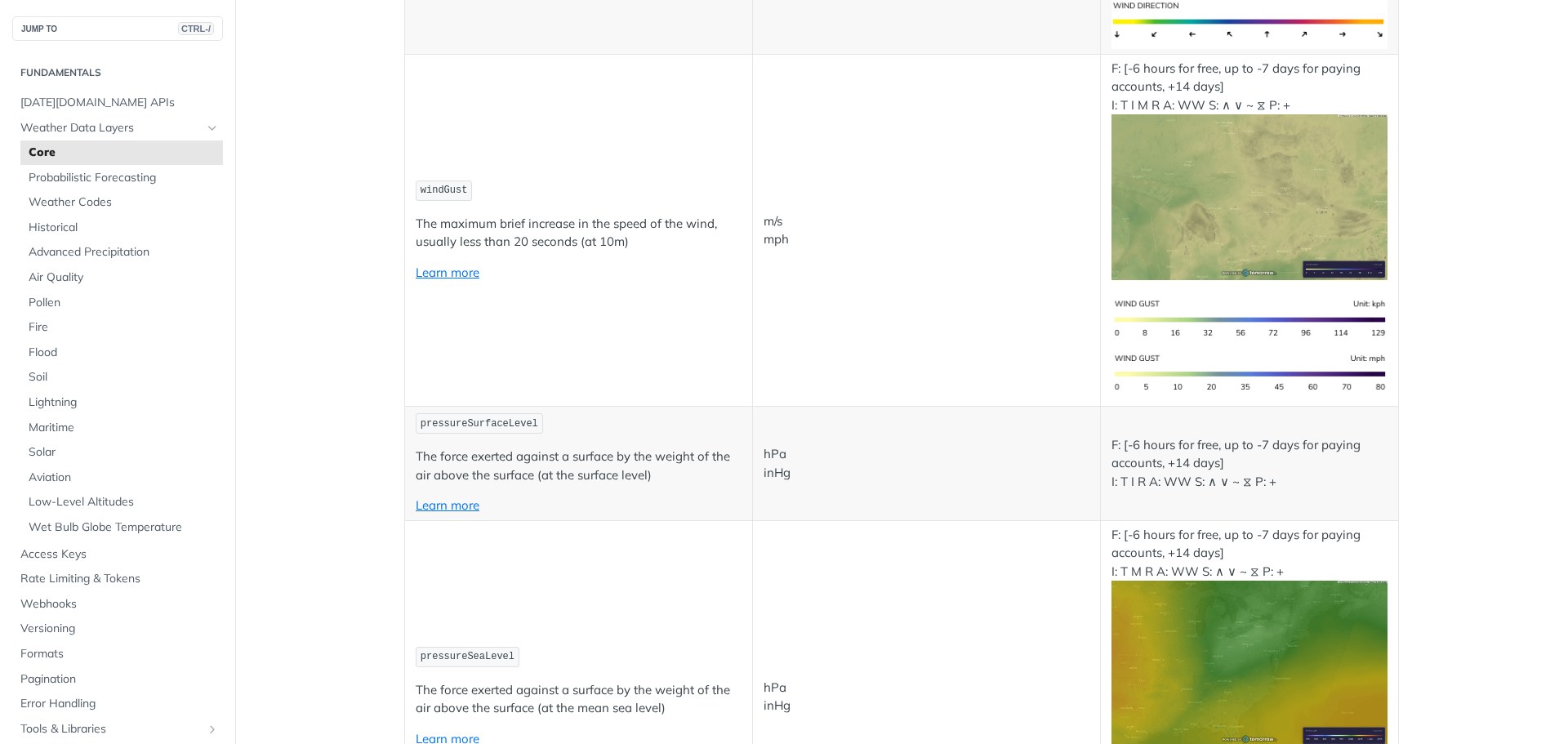
scroll to position [0, 0]
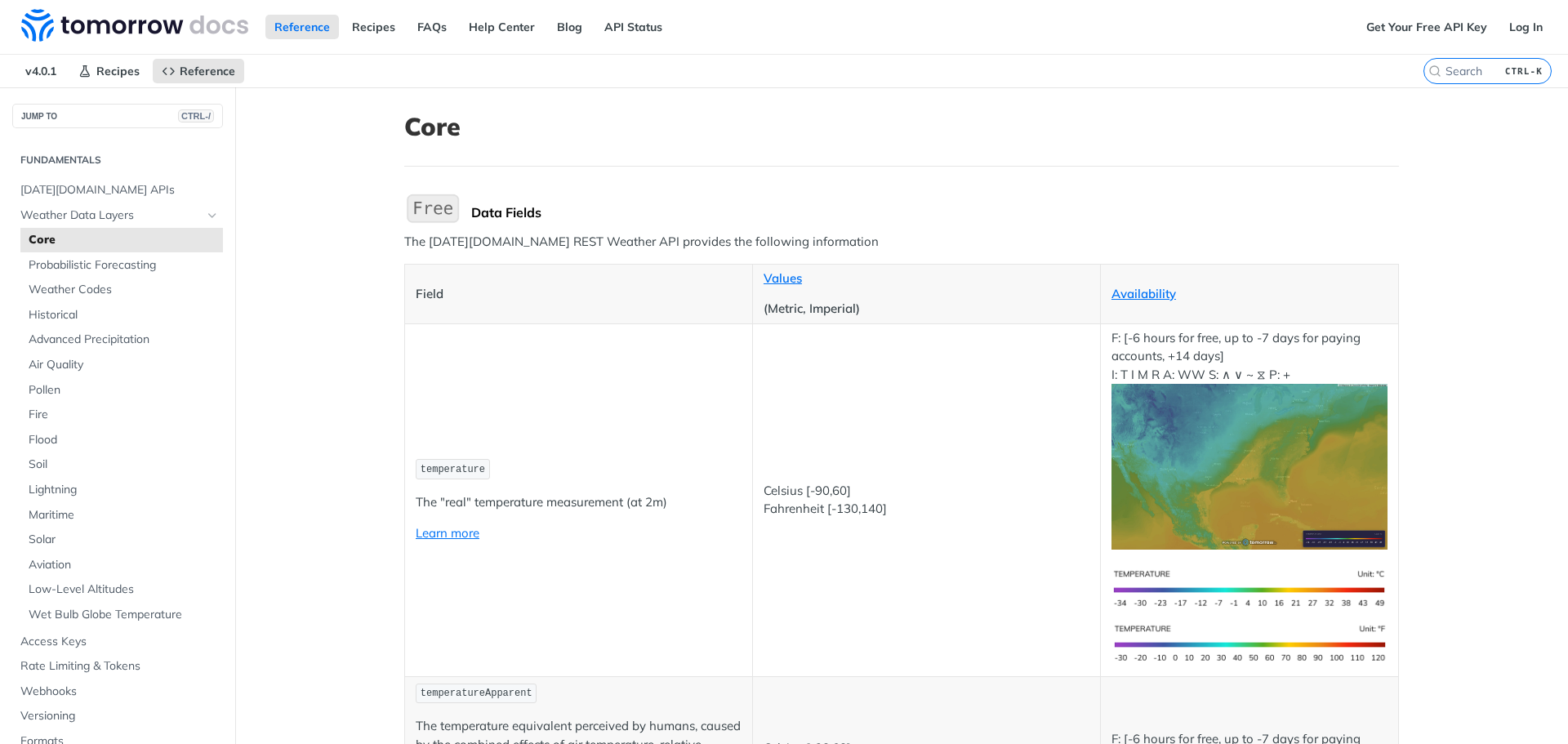
drag, startPoint x: 747, startPoint y: 440, endPoint x: 790, endPoint y: 92, distance: 350.6
drag, startPoint x: 728, startPoint y: 211, endPoint x: 703, endPoint y: 70, distance: 143.2
